Goal: Task Accomplishment & Management: Manage account settings

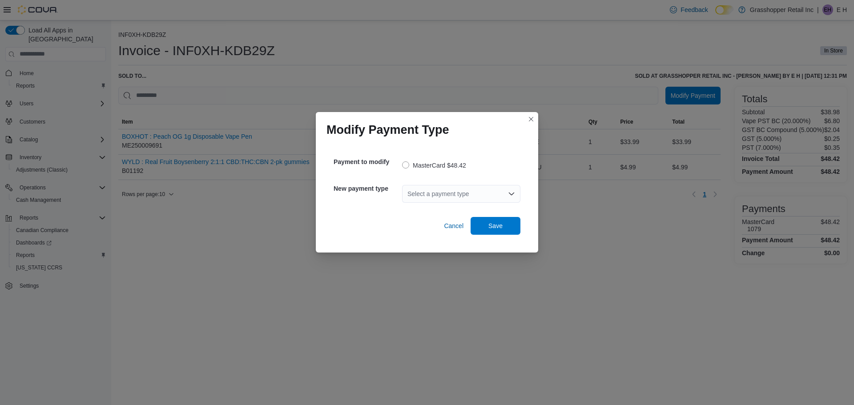
click at [461, 194] on div "Select a payment type" at bounding box center [461, 194] width 118 height 18
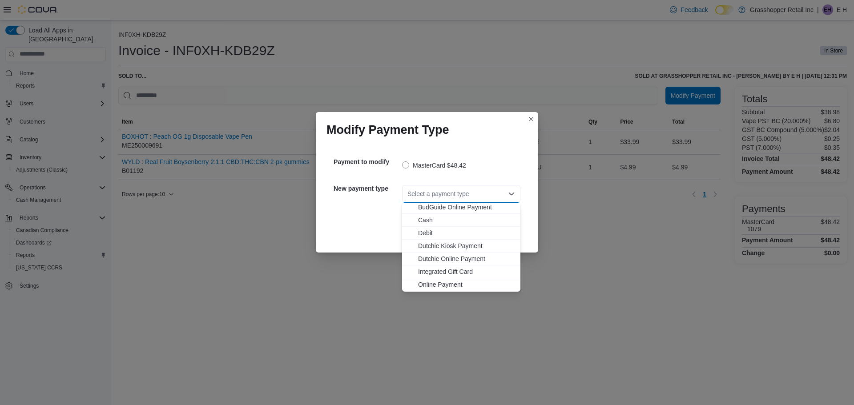
scroll to position [53, 0]
click at [427, 285] on span "Visa" at bounding box center [466, 285] width 97 height 9
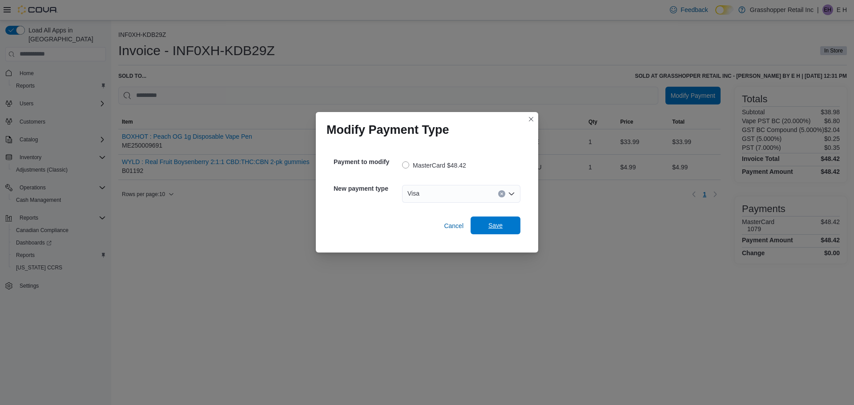
click at [496, 225] on span "Save" at bounding box center [496, 225] width 14 height 9
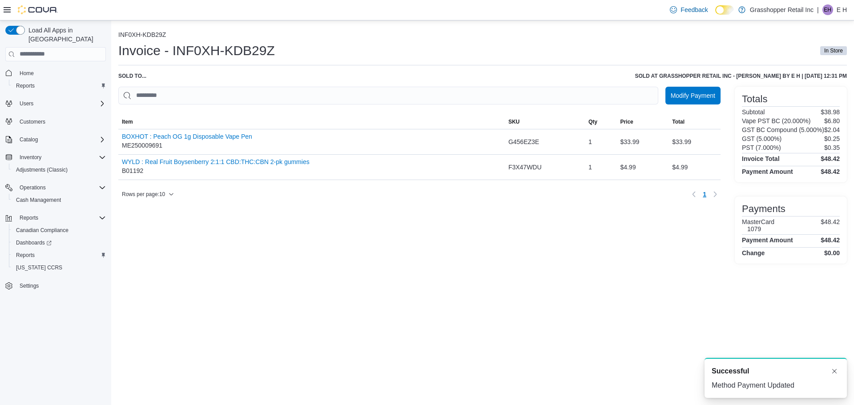
scroll to position [0, 0]
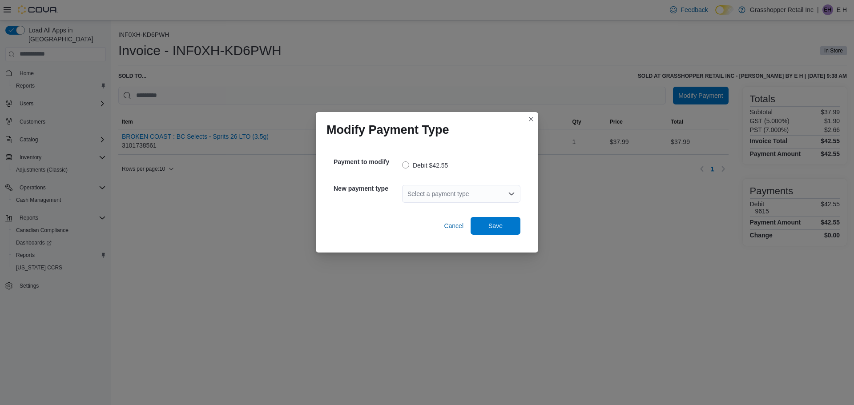
click at [432, 194] on div "Select a payment type" at bounding box center [461, 194] width 118 height 18
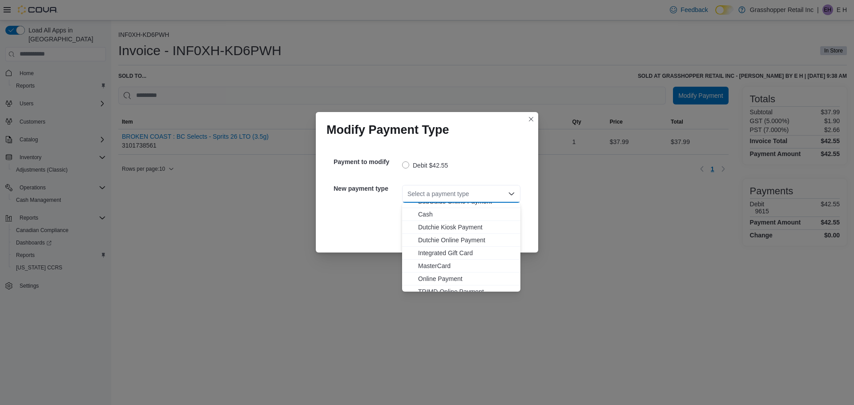
scroll to position [53, 0]
click at [426, 282] on span "Visa" at bounding box center [466, 285] width 97 height 9
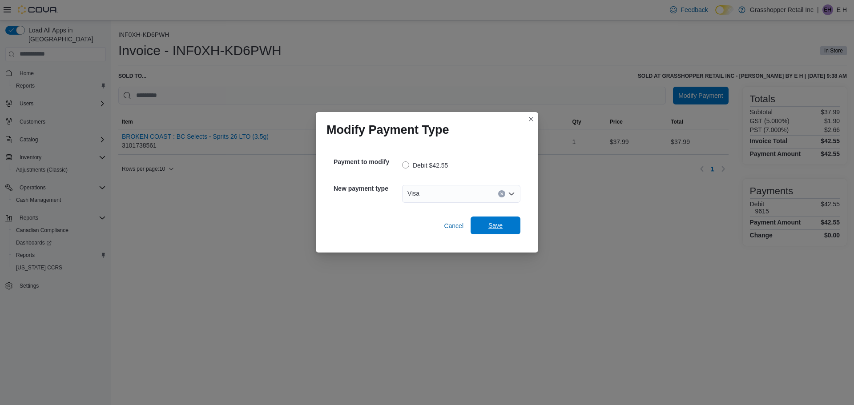
click at [503, 222] on span "Save" at bounding box center [495, 226] width 39 height 18
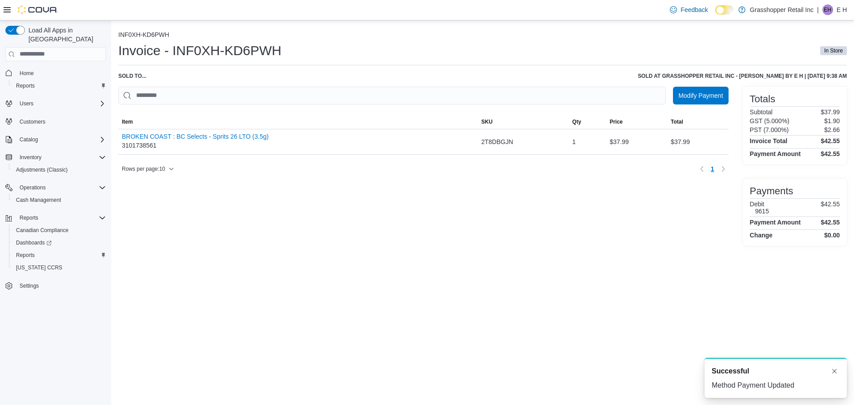
scroll to position [0, 0]
